Goal: Information Seeking & Learning: Learn about a topic

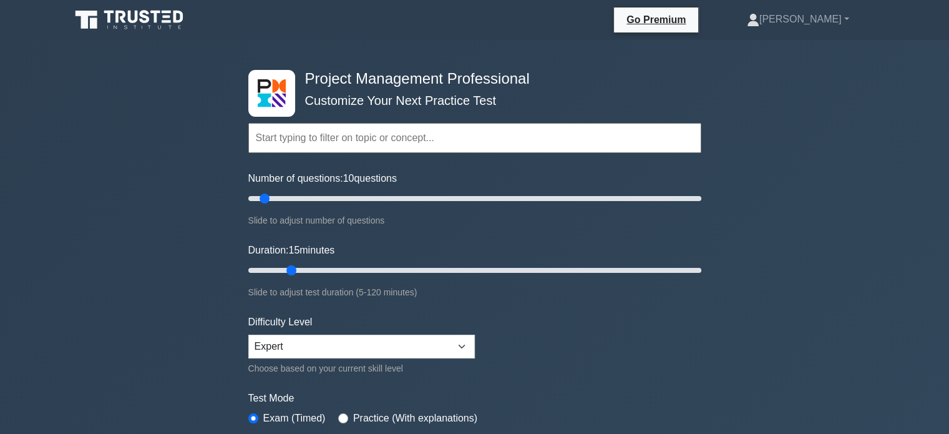
drag, startPoint x: 276, startPoint y: 268, endPoint x: 285, endPoint y: 268, distance: 8.8
type input "15"
click at [285, 268] on input "Duration: 15 minutes" at bounding box center [474, 270] width 453 height 15
click at [817, 326] on div "Project Management Professional Customize Your Next Practice Test Topics Scope …" at bounding box center [474, 420] width 949 height 761
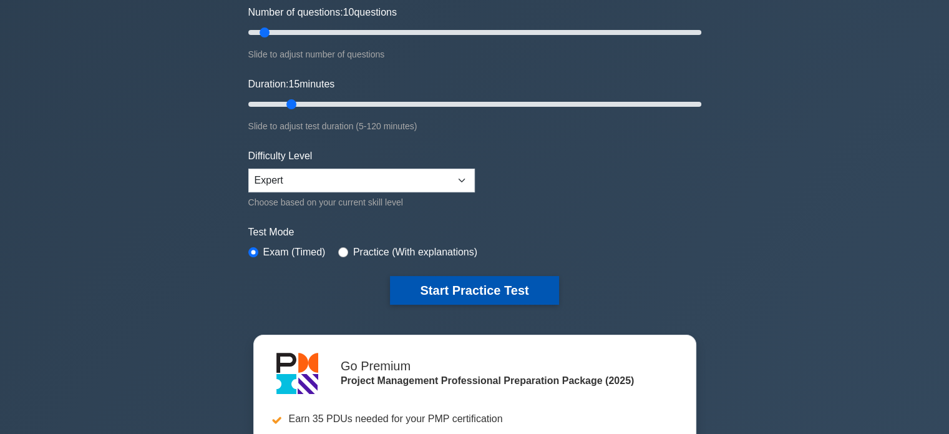
click at [489, 284] on button "Start Practice Test" at bounding box center [474, 290] width 169 height 29
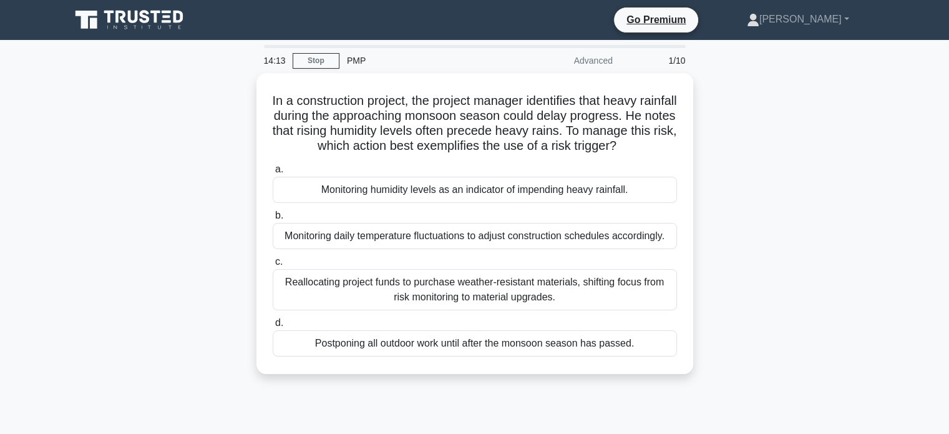
drag, startPoint x: 643, startPoint y: 208, endPoint x: 852, endPoint y: 328, distance: 240.8
click at [852, 328] on div "In a construction project, the project manager identifies that heavy rainfall d…" at bounding box center [475, 231] width 824 height 316
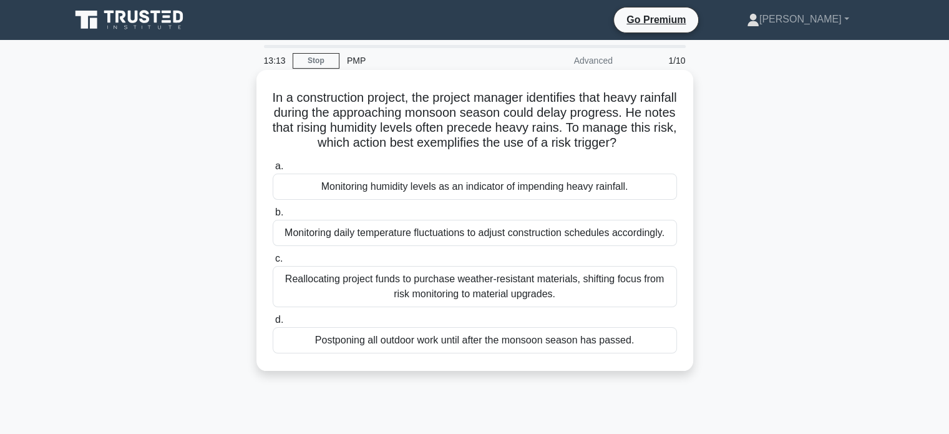
click at [516, 353] on div "Postponing all outdoor work until after the monsoon season has passed." at bounding box center [475, 340] width 404 height 26
click at [273, 324] on input "d. Postponing all outdoor work until after the monsoon season has passed." at bounding box center [273, 320] width 0 height 8
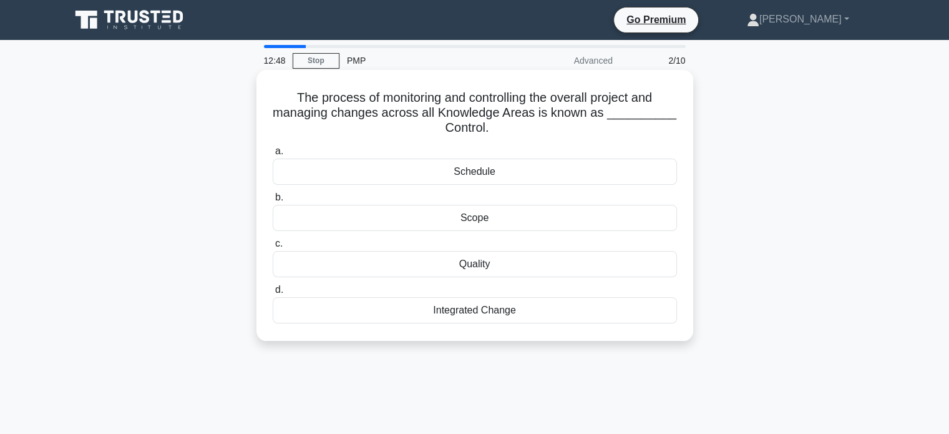
click at [497, 316] on div "Integrated Change" at bounding box center [475, 310] width 404 height 26
click at [273, 294] on input "d. Integrated Change" at bounding box center [273, 290] width 0 height 8
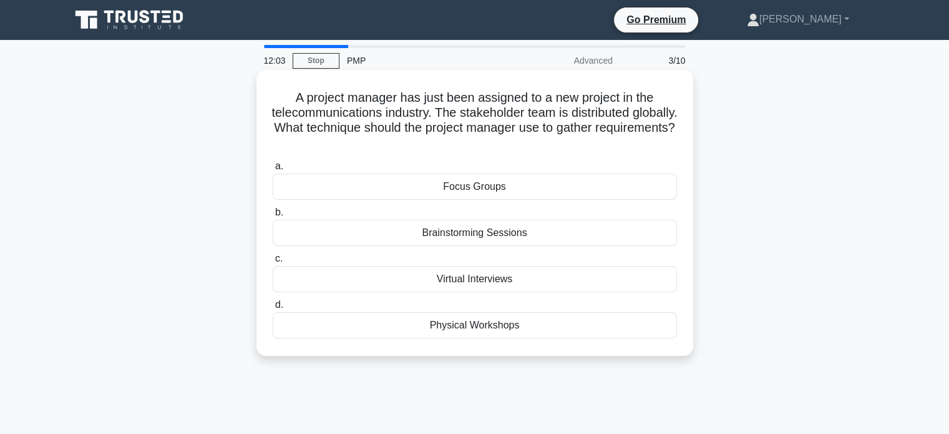
click at [517, 189] on div "Focus Groups" at bounding box center [475, 187] width 404 height 26
click at [273, 170] on input "a. Focus Groups" at bounding box center [273, 166] width 0 height 8
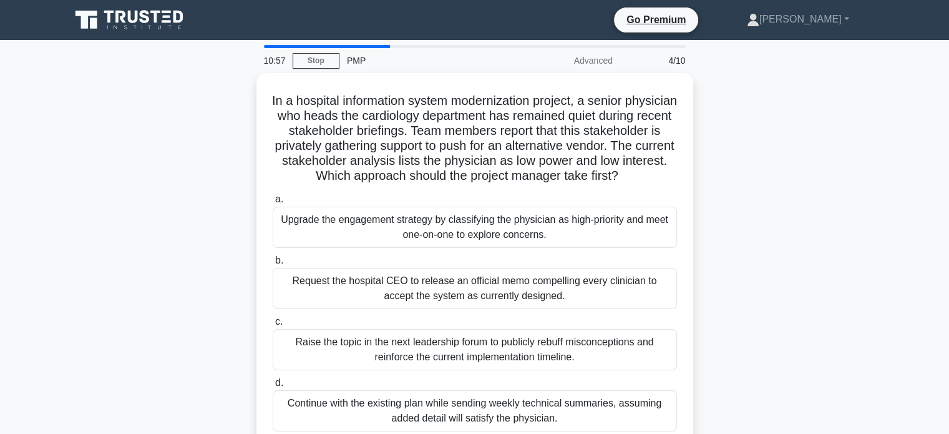
scroll to position [83, 0]
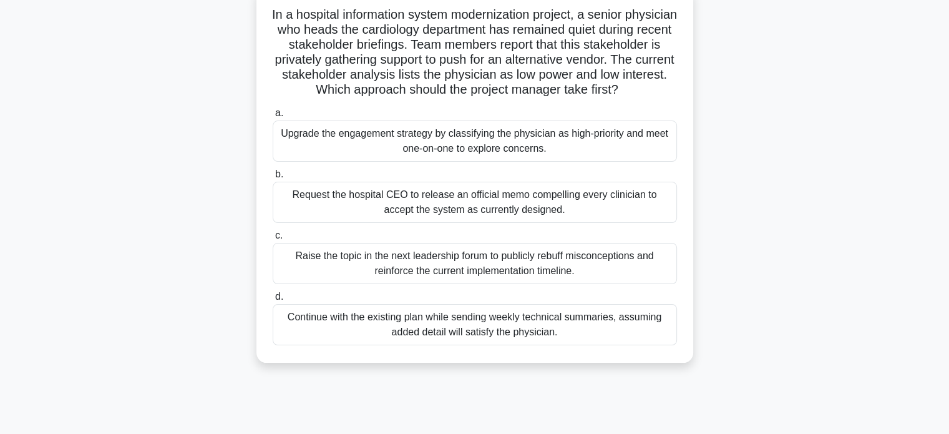
click at [587, 161] on div "Upgrade the engagement strategy by classifying the physician as high-priority a…" at bounding box center [475, 140] width 404 height 41
click at [273, 117] on input "a. Upgrade the engagement strategy by classifying the physician as high-priorit…" at bounding box center [273, 113] width 0 height 8
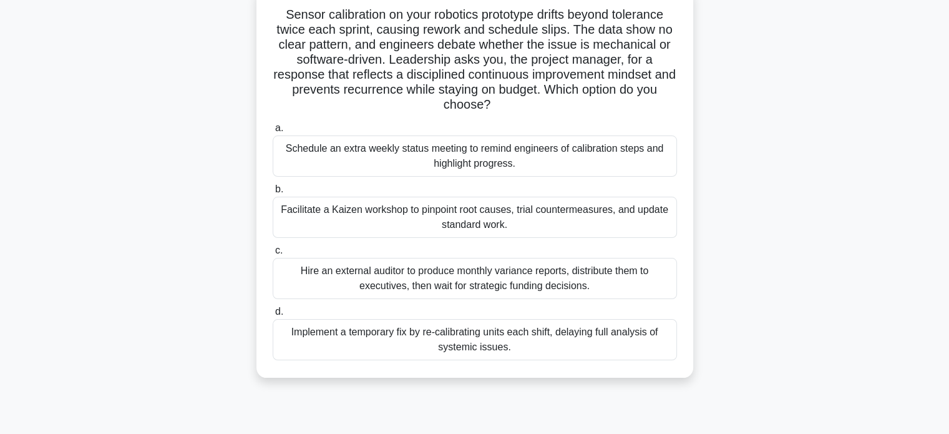
click at [528, 219] on div "Facilitate a Kaizen workshop to pinpoint root causes, trial countermeasures, an…" at bounding box center [475, 217] width 404 height 41
click at [273, 193] on input "b. Facilitate a Kaizen workshop to pinpoint root causes, trial countermeasures,…" at bounding box center [273, 189] width 0 height 8
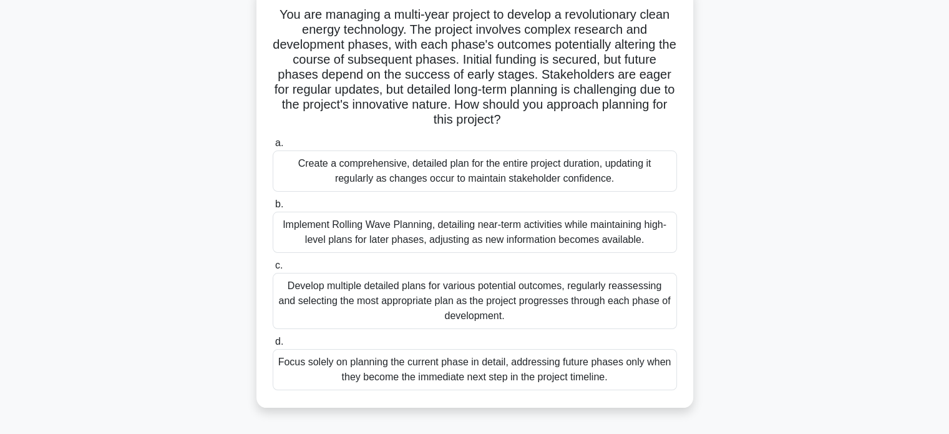
click at [492, 234] on div "Implement Rolling Wave Planning, detailing near-term activities while maintaini…" at bounding box center [475, 232] width 404 height 41
click at [273, 208] on input "b. Implement Rolling Wave Planning, detailing near-term activities while mainta…" at bounding box center [273, 204] width 0 height 8
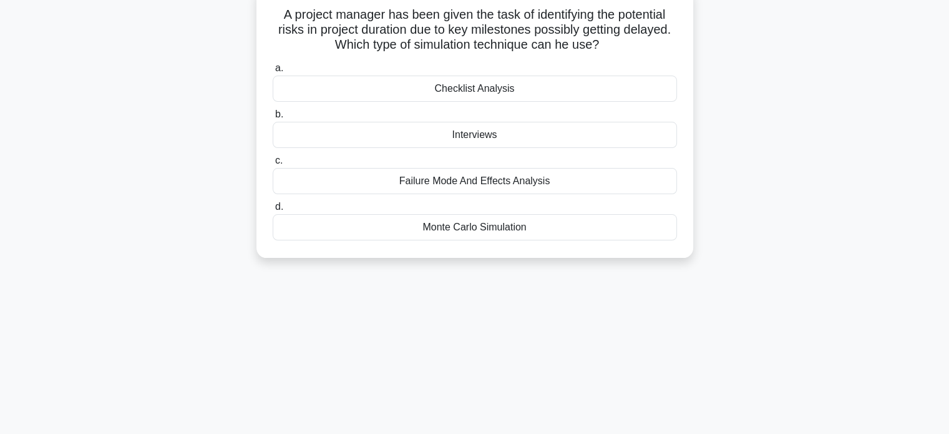
scroll to position [0, 0]
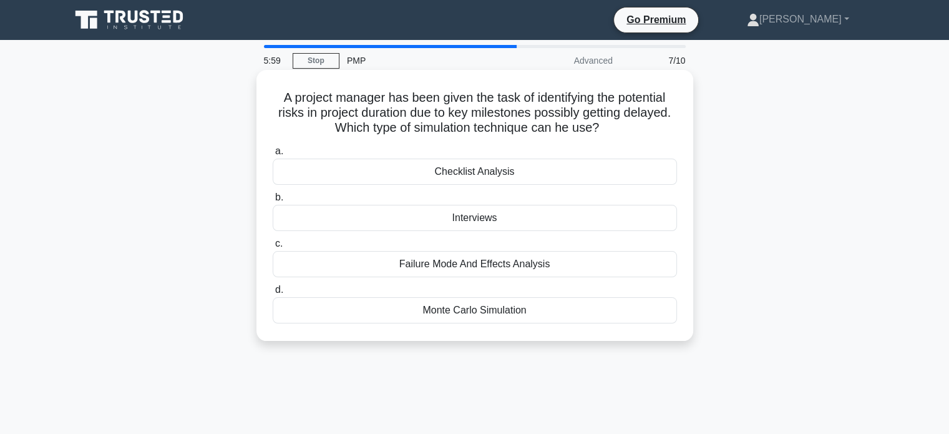
click at [523, 314] on div "Monte Carlo Simulation" at bounding box center [475, 310] width 404 height 26
click at [273, 294] on input "d. Monte Carlo Simulation" at bounding box center [273, 290] width 0 height 8
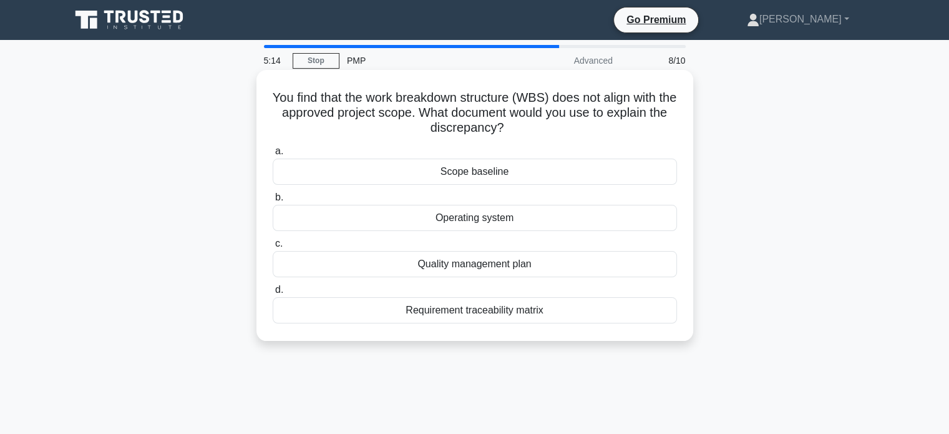
click at [539, 177] on div "Scope baseline" at bounding box center [475, 172] width 404 height 26
click at [273, 155] on input "a. Scope baseline" at bounding box center [273, 151] width 0 height 8
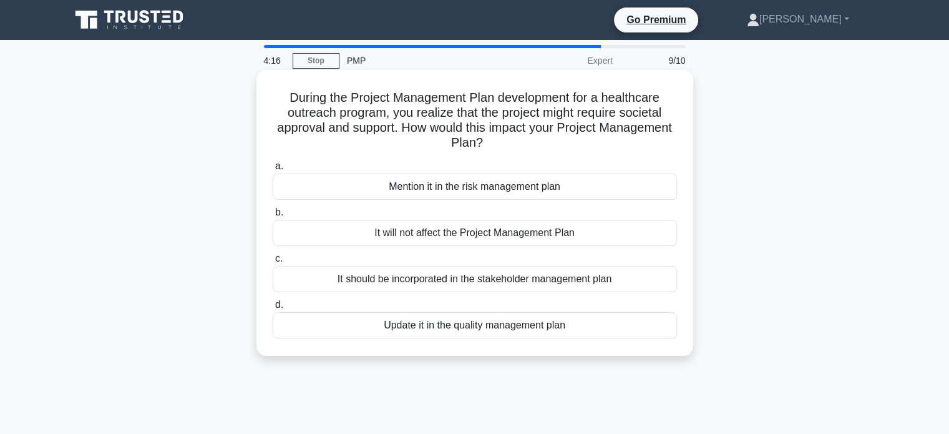
click at [572, 189] on div "Mention it in the risk management plan" at bounding box center [475, 187] width 404 height 26
click at [273, 170] on input "a. Mention it in the risk management plan" at bounding box center [273, 166] width 0 height 8
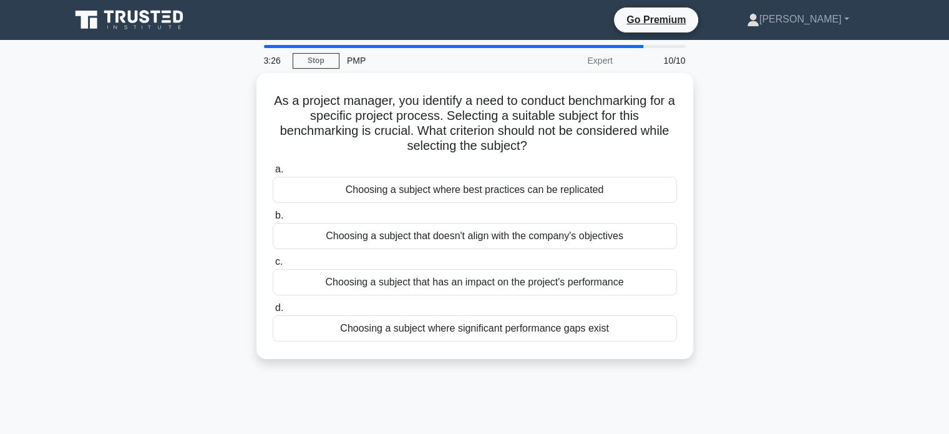
drag, startPoint x: 537, startPoint y: 143, endPoint x: 243, endPoint y: 94, distance: 298.0
click at [243, 94] on div "As a project manager, you identify a need to conduct benchmarking for a specifi…" at bounding box center [475, 223] width 824 height 301
copy h5 "As a project manager, you identify a need to conduct benchmarking for a specifi…"
click at [784, 201] on div "As a project manager, you identify a need to conduct benchmarking for a specifi…" at bounding box center [475, 223] width 824 height 301
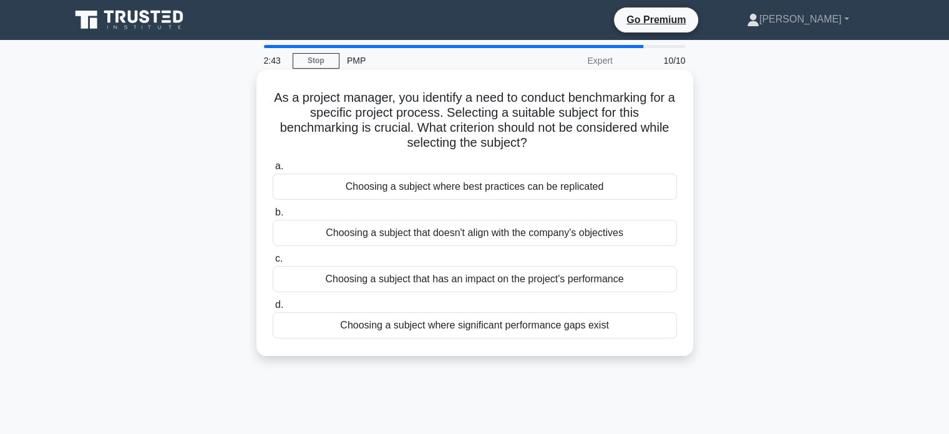
click at [622, 236] on div "Choosing a subject that doesn't align with the company's objectives" at bounding box center [475, 233] width 404 height 26
click at [273, 217] on input "b. Choosing a subject that doesn't align with the company's objectives" at bounding box center [273, 212] width 0 height 8
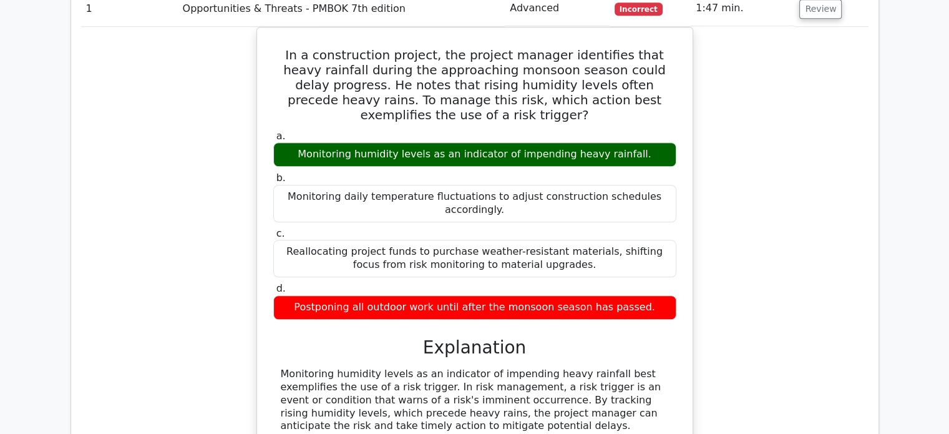
scroll to position [1206, 0]
